Goal: Check status

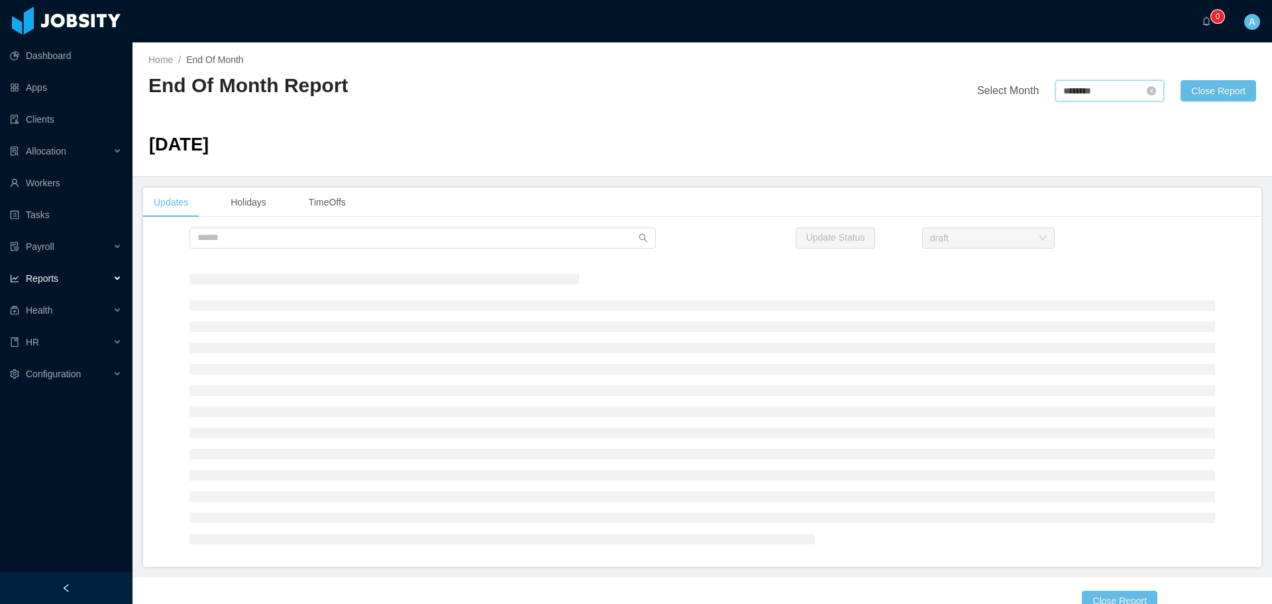
click at [1057, 99] on input "********" at bounding box center [1110, 90] width 109 height 21
click at [1210, 96] on link at bounding box center [1206, 92] width 17 height 26
click at [1130, 207] on link "Aug" at bounding box center [1128, 208] width 27 height 16
type input "********"
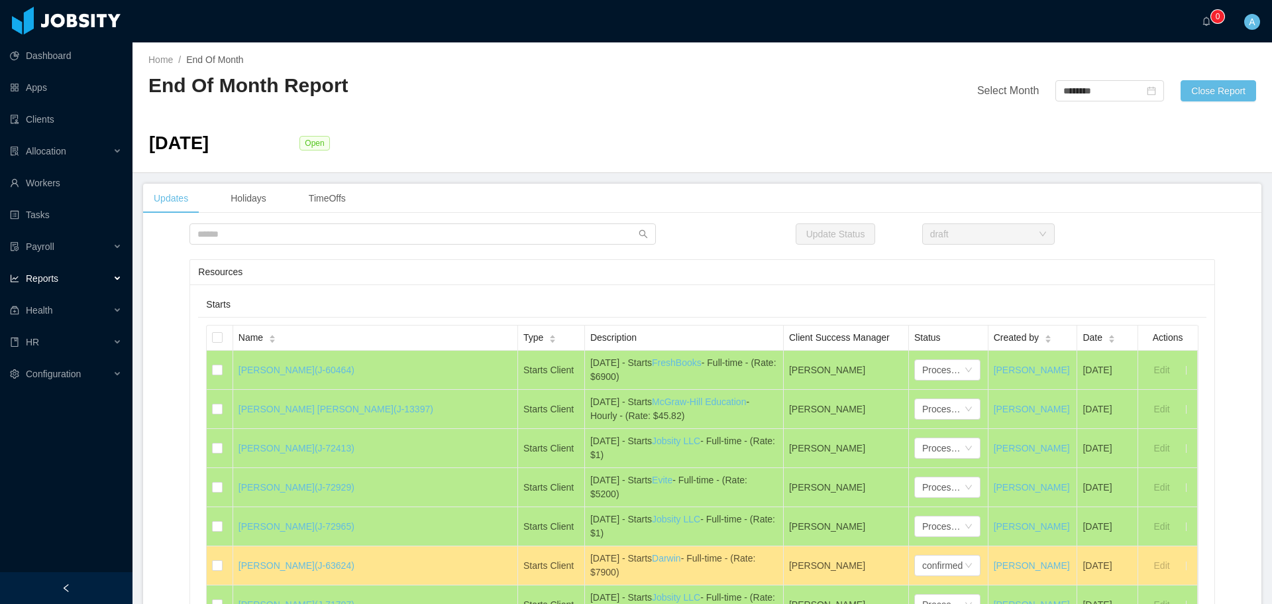
click at [649, 271] on div "Resources" at bounding box center [702, 272] width 1008 height 25
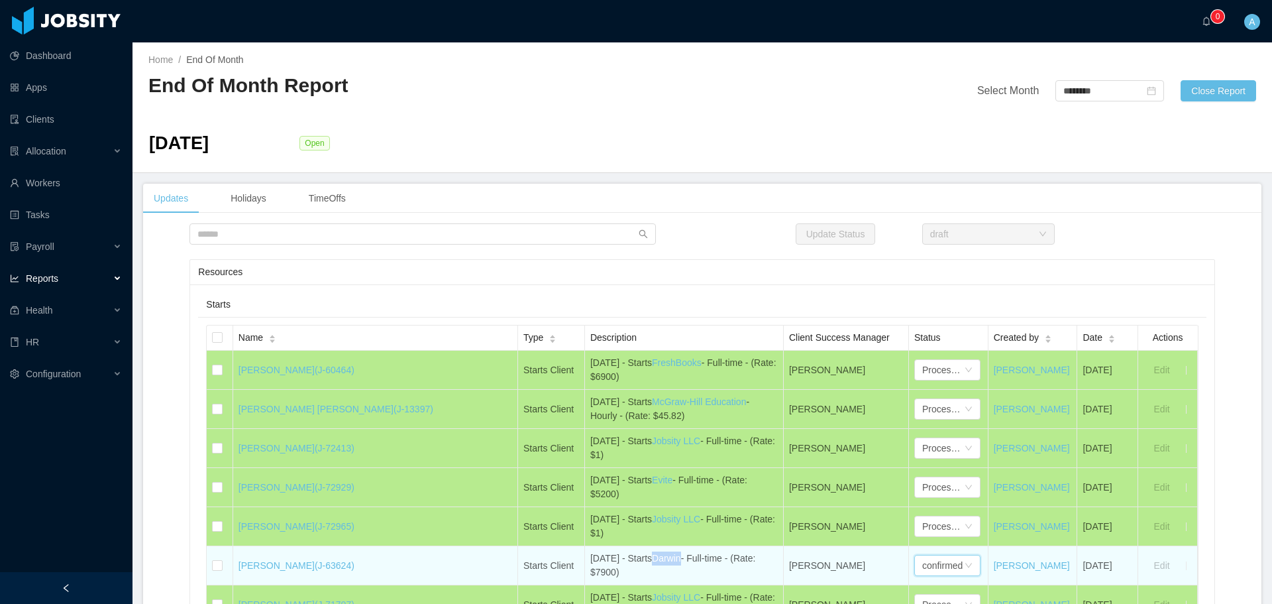
click at [922, 565] on div "confirmed" at bounding box center [942, 565] width 40 height 20
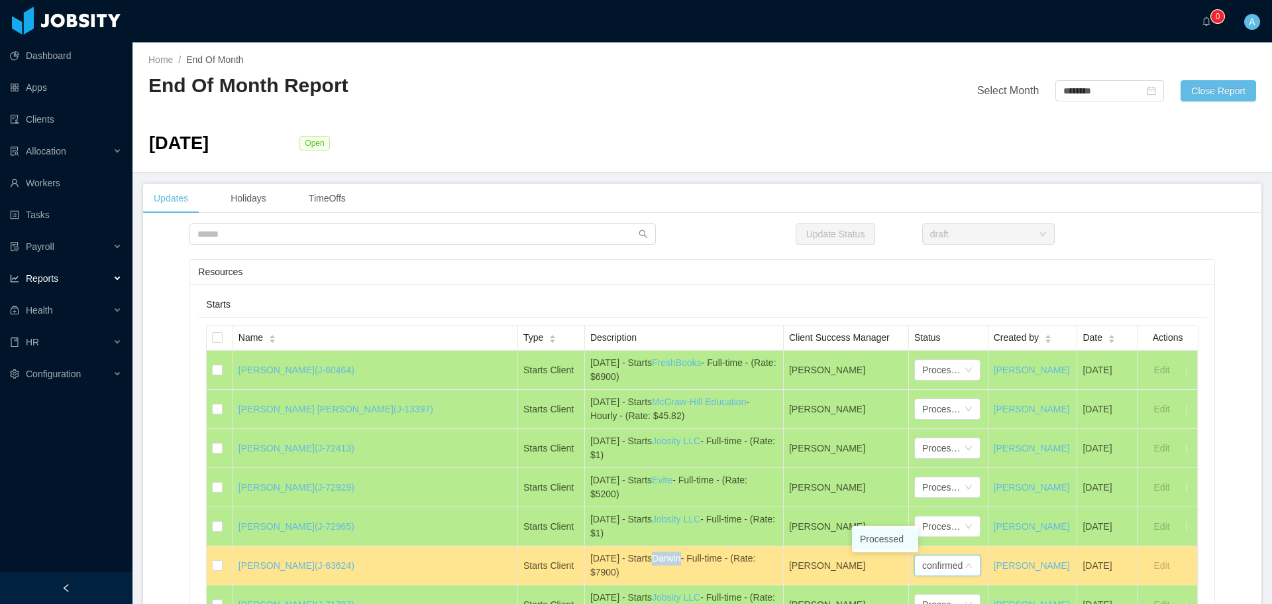
click at [885, 532] on li "Processed" at bounding box center [885, 538] width 66 height 21
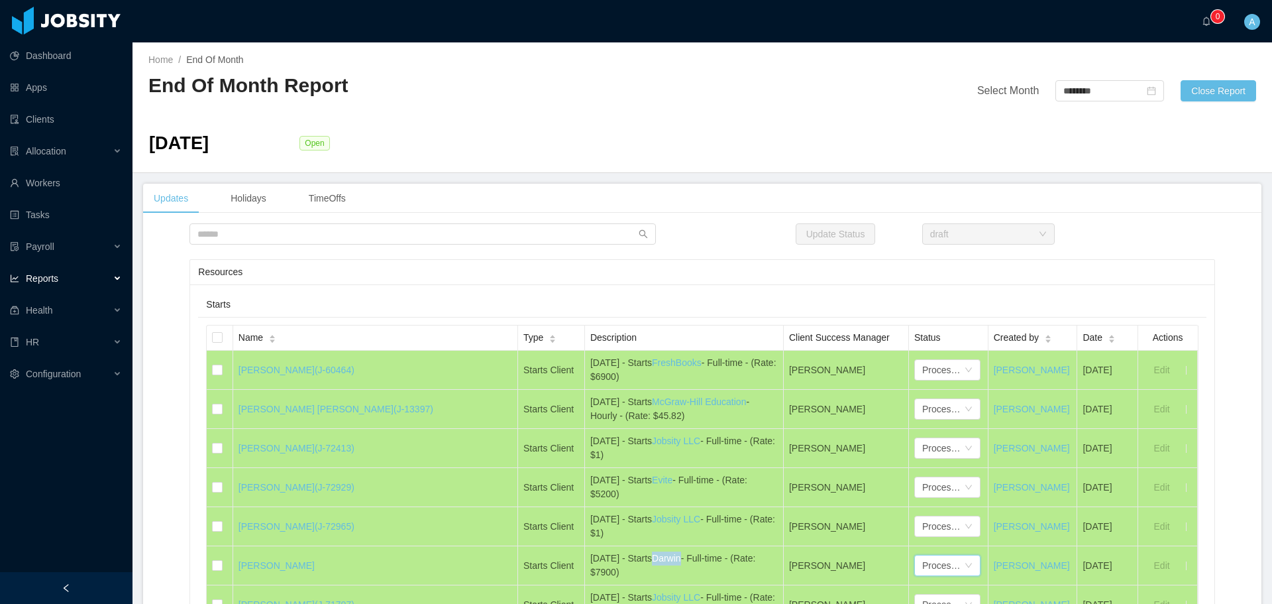
click at [679, 243] on div "Update Status draft" at bounding box center [702, 234] width 1119 height 22
drag, startPoint x: 205, startPoint y: 306, endPoint x: 254, endPoint y: 304, distance: 49.1
click at [253, 304] on div "Starts" at bounding box center [702, 304] width 992 height 25
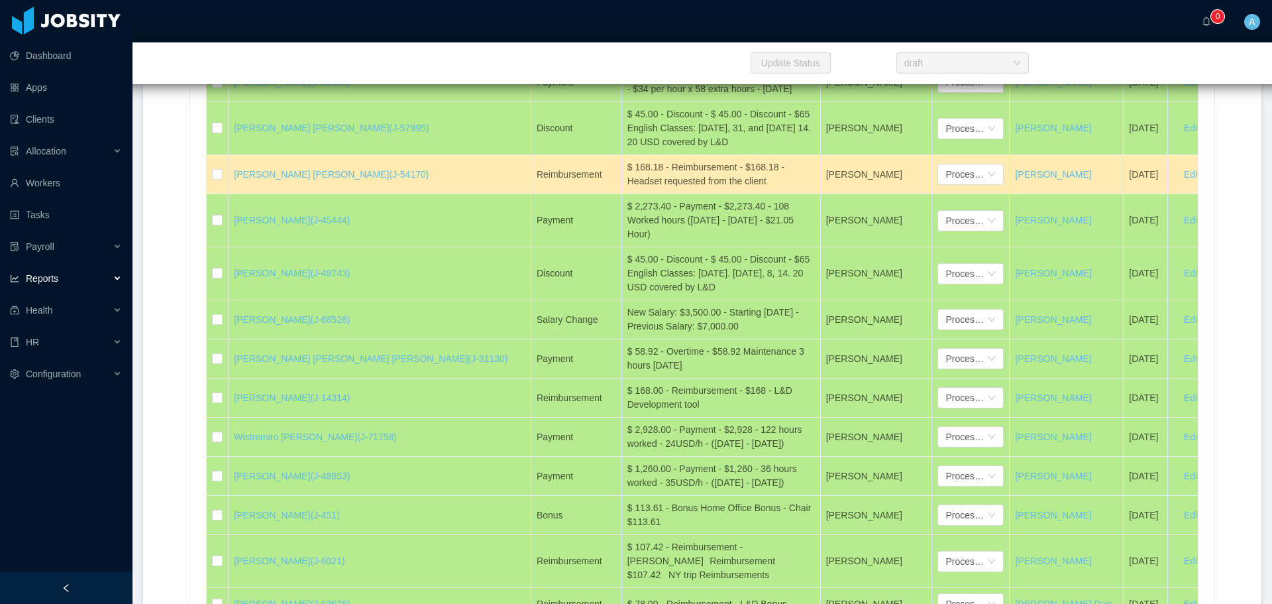
scroll to position [31843, 0]
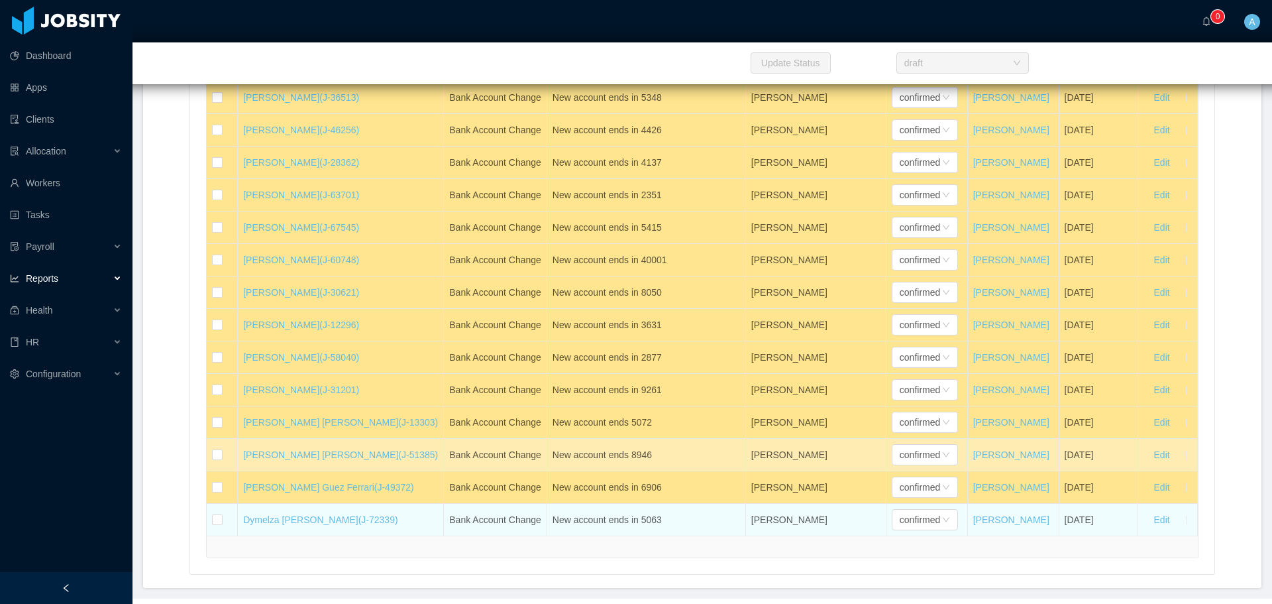
click at [1115, 504] on td "[DATE]" at bounding box center [1099, 520] width 79 height 32
copy div "Starts Name Type Description Client Success Manager Status Created by Date Acti…"
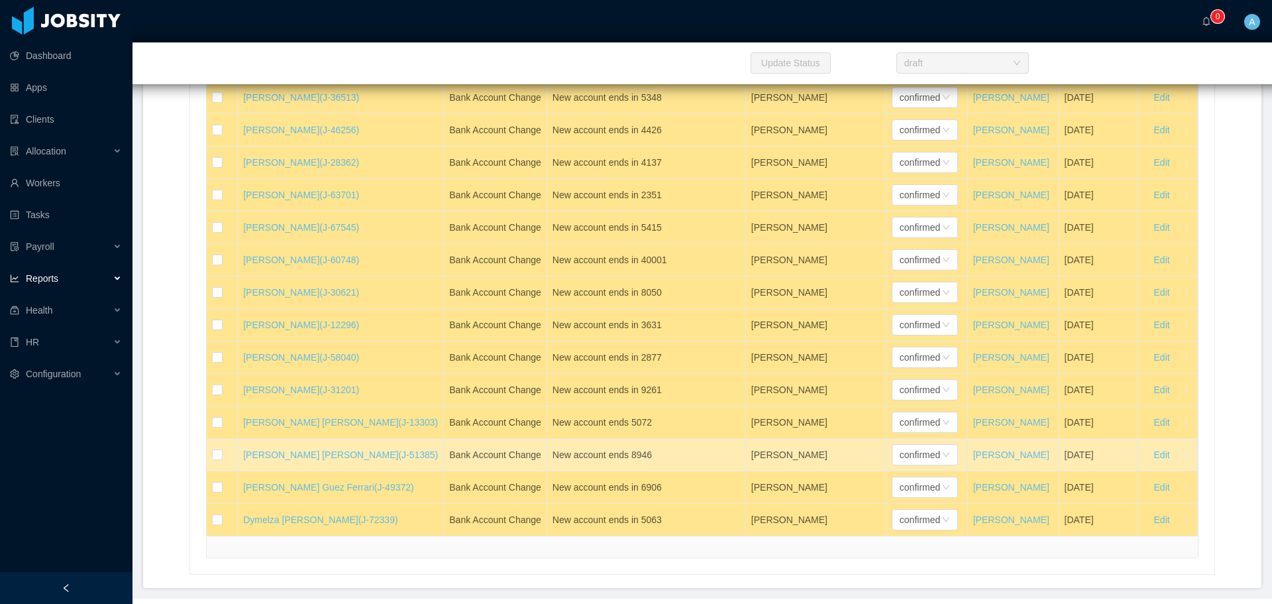
click at [1205, 215] on div "Bank Account Changes This Month Name Type Description Client Success Manager St…" at bounding box center [702, 213] width 1025 height 723
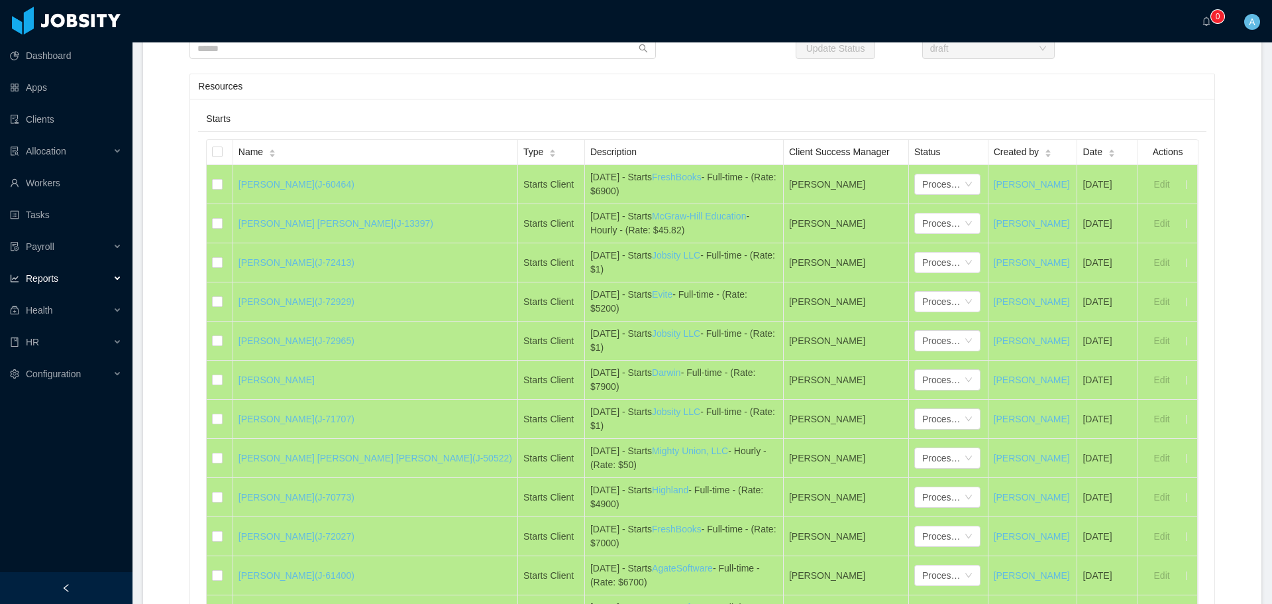
scroll to position [0, 0]
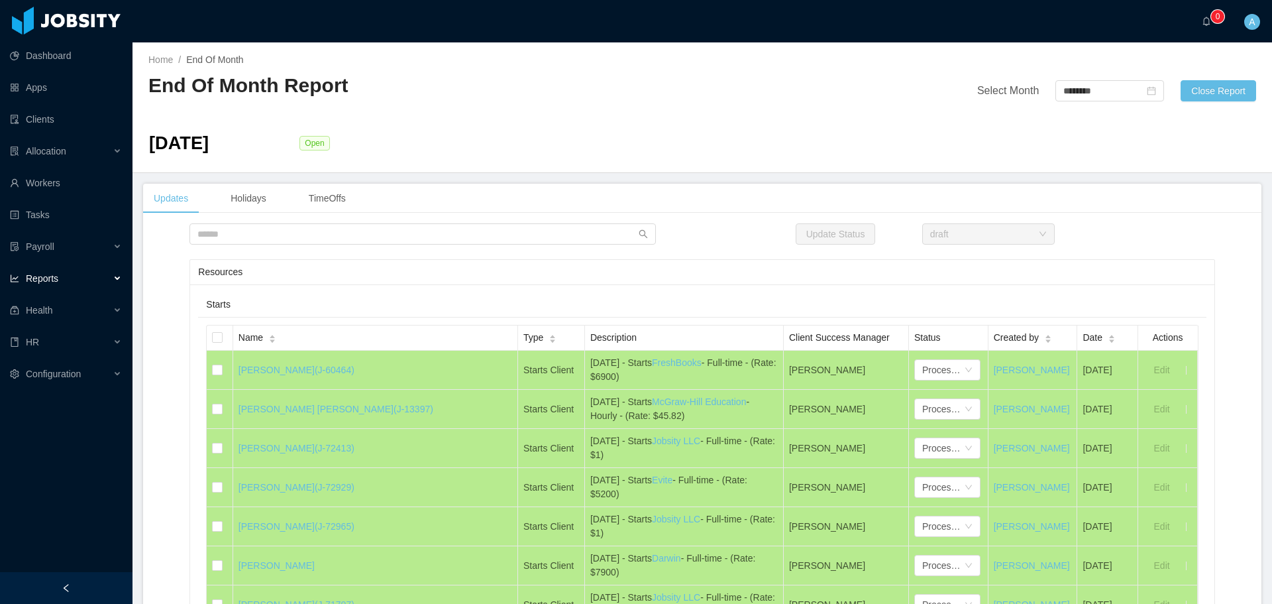
click at [1167, 231] on div "Update Status draft" at bounding box center [702, 234] width 1119 height 22
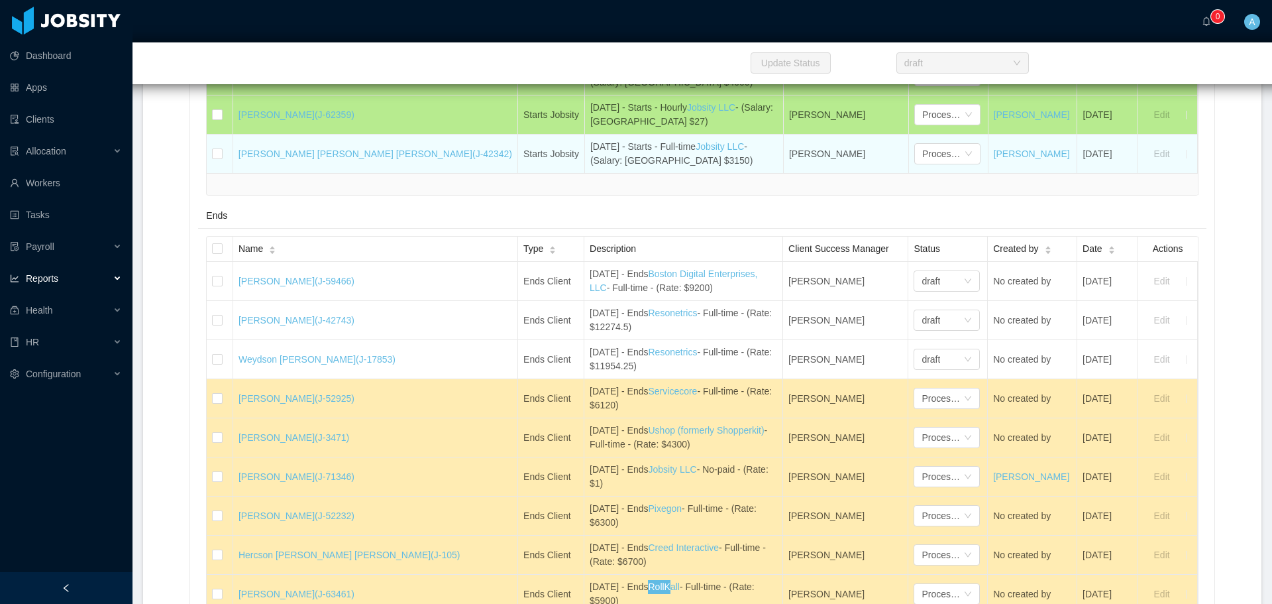
scroll to position [25228, 0]
